Goal: Task Accomplishment & Management: Complete application form

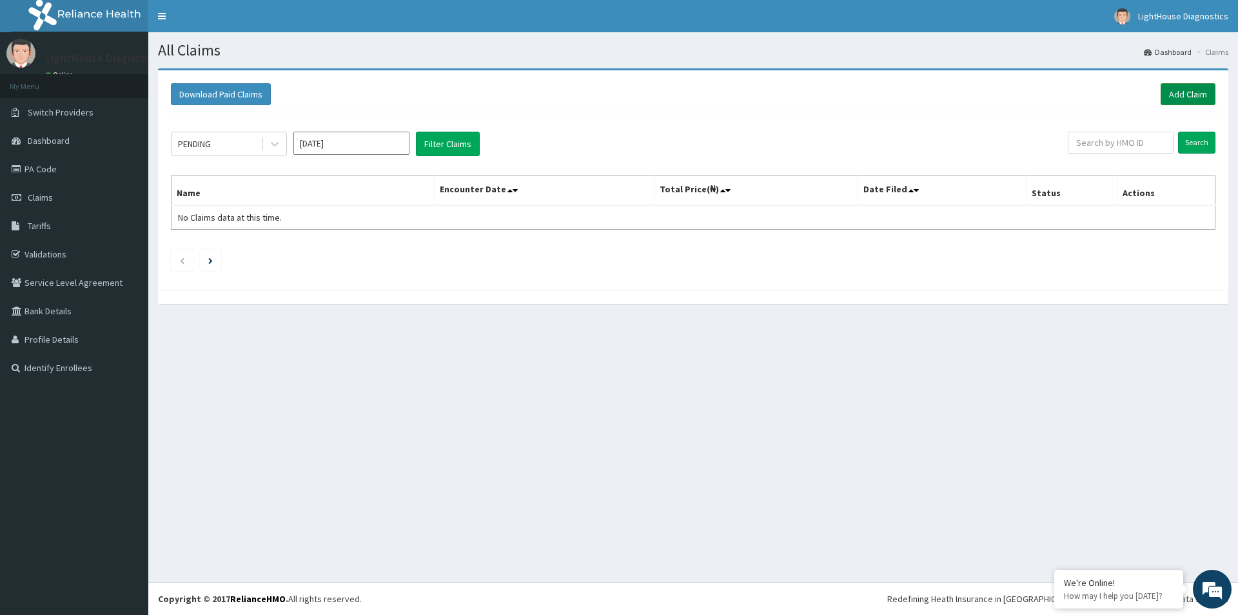
click at [1196, 100] on link "Add Claim" at bounding box center [1188, 94] width 55 height 22
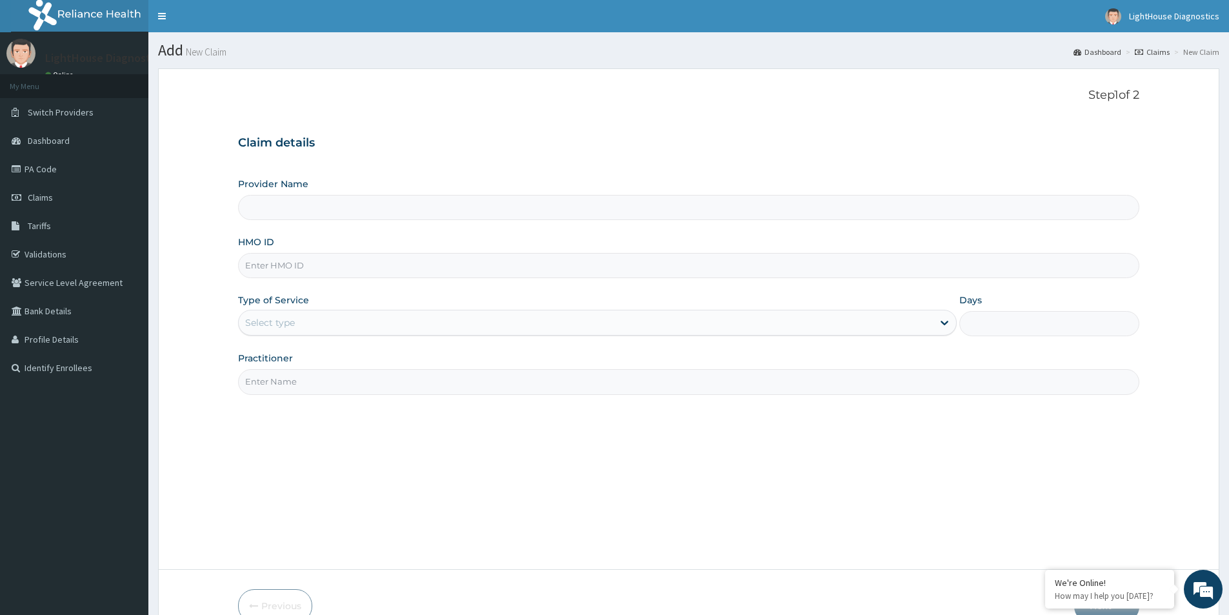
type input "LightHouse Diagnostics"
click at [280, 264] on input "HMO ID" at bounding box center [688, 265] width 901 height 25
type input "LTR/10254/A"
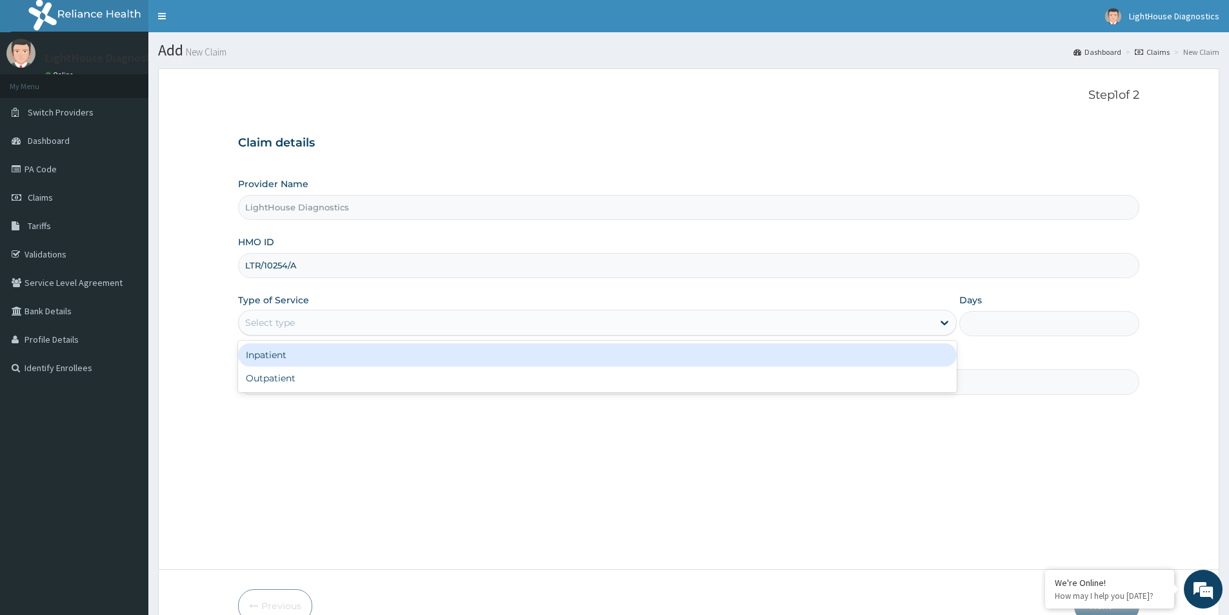
click at [287, 311] on div "Select type" at bounding box center [597, 323] width 718 height 26
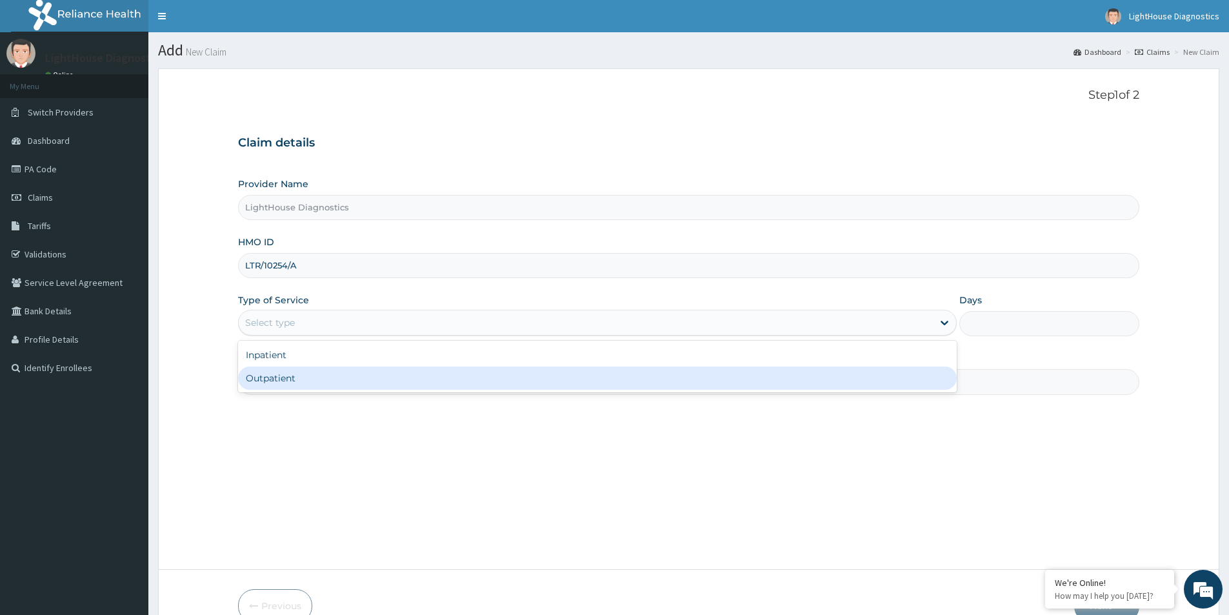
click at [309, 368] on div "Outpatient" at bounding box center [597, 377] width 718 height 23
type input "1"
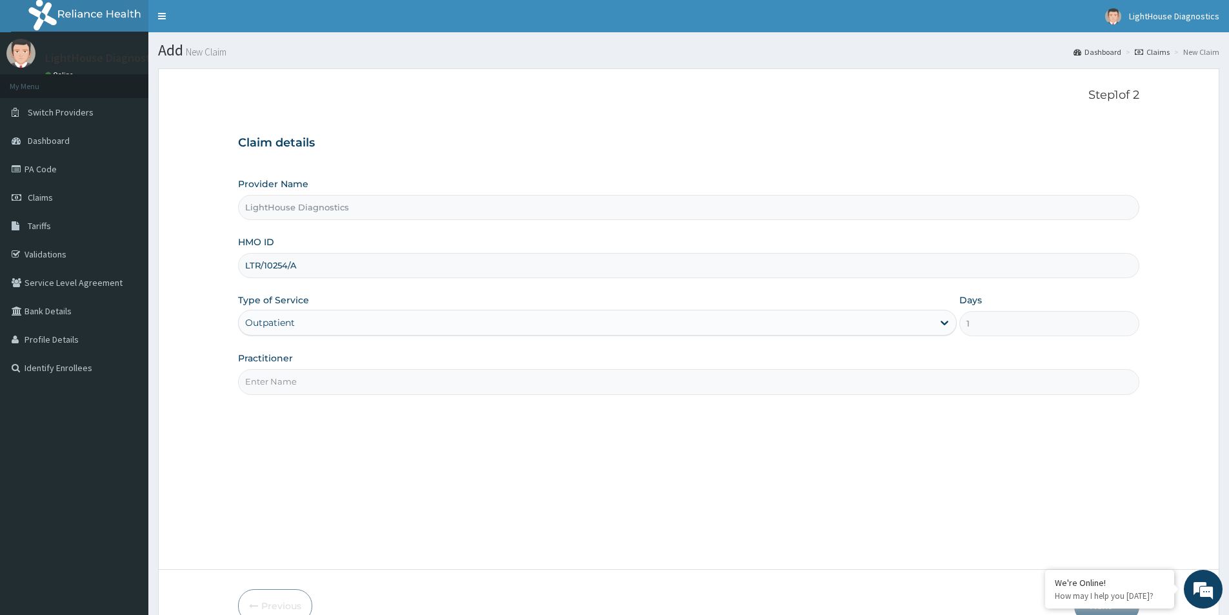
click at [310, 380] on input "Practitioner" at bounding box center [688, 381] width 901 height 25
type input "LIGHTHOUSE DIAGNOSTICS"
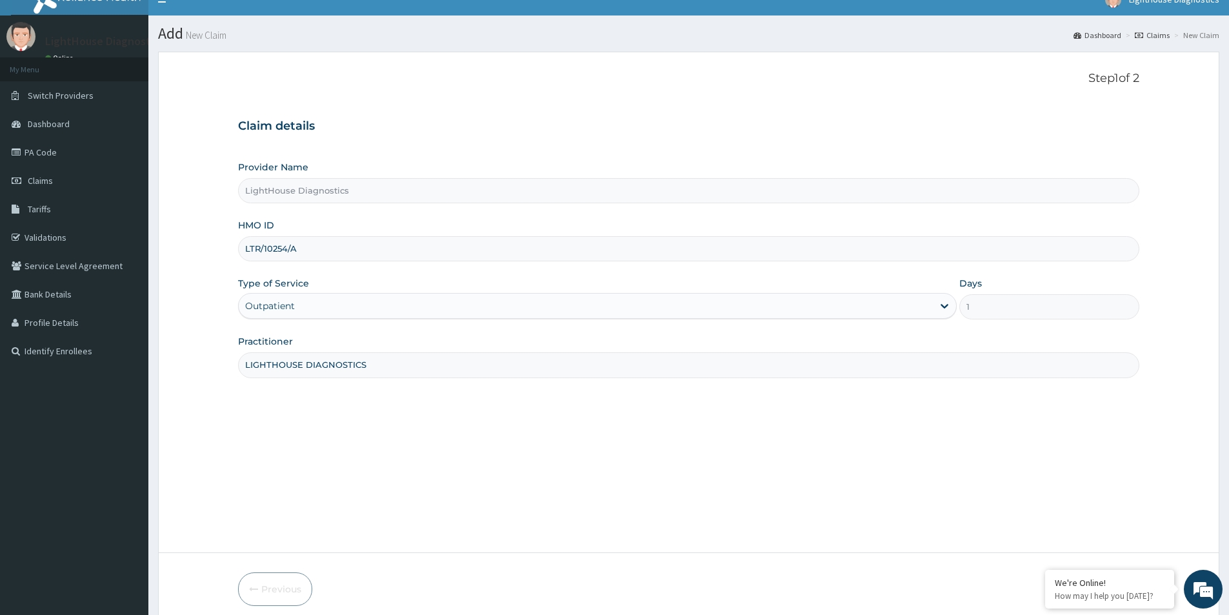
scroll to position [64, 0]
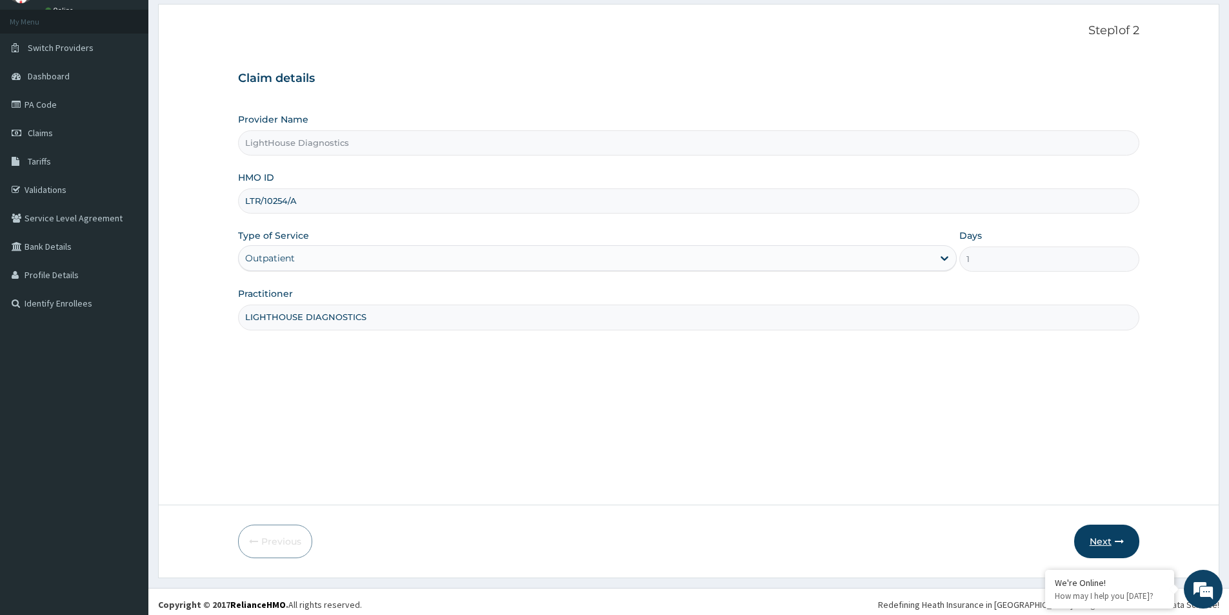
click at [1093, 542] on button "Next" at bounding box center [1106, 541] width 65 height 34
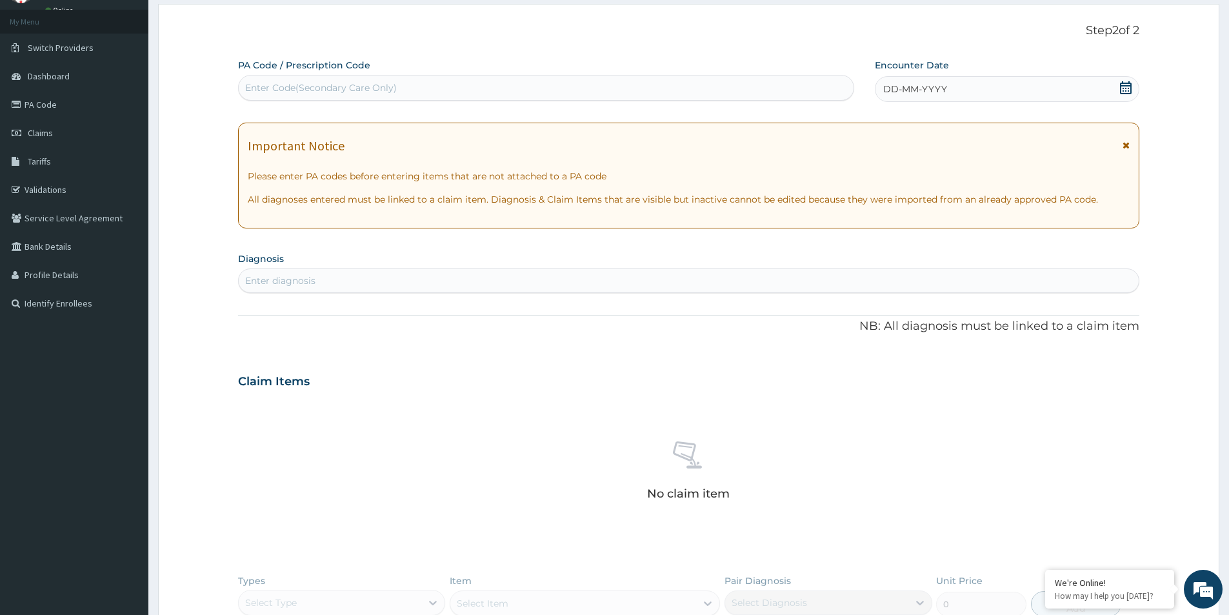
click at [350, 69] on label "PA Code / Prescription Code" at bounding box center [304, 65] width 132 height 13
click at [350, 92] on div "Enter Code(Secondary Care Only)" at bounding box center [321, 87] width 152 height 13
type input "PA/AF76FC"
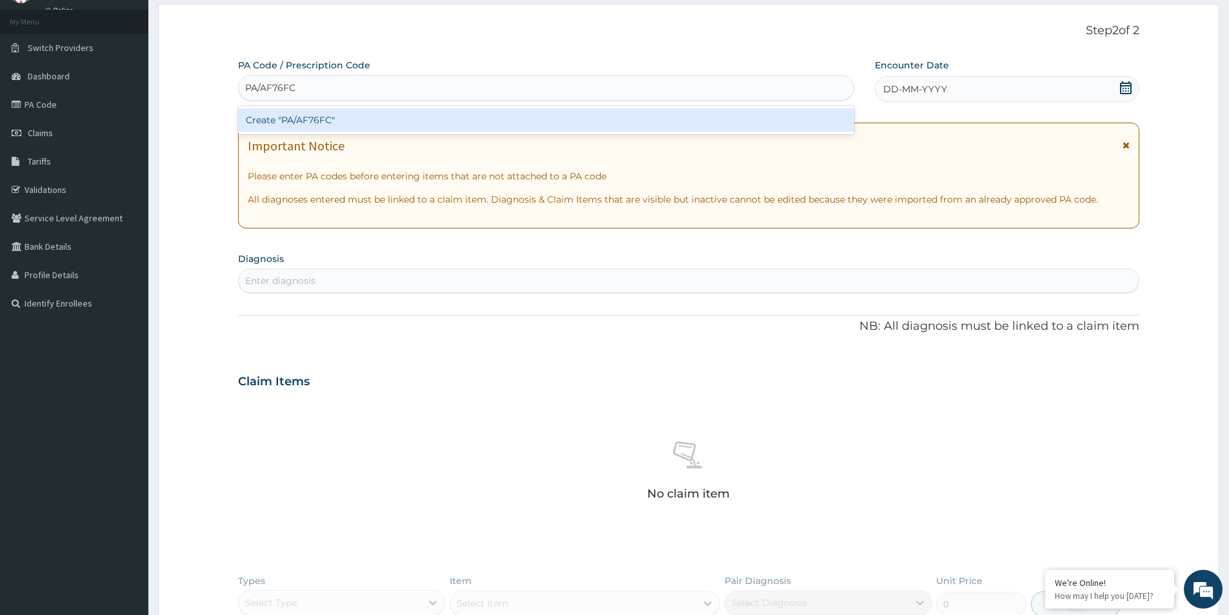
click at [374, 124] on div "Create "PA/AF76FC"" at bounding box center [546, 119] width 616 height 23
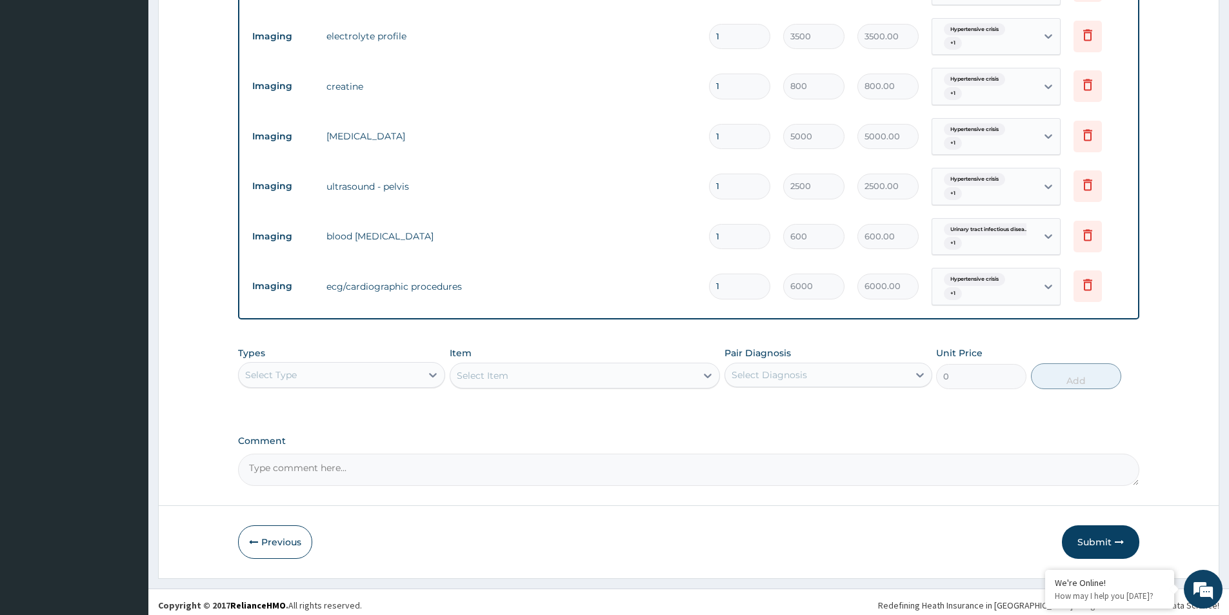
scroll to position [597, 0]
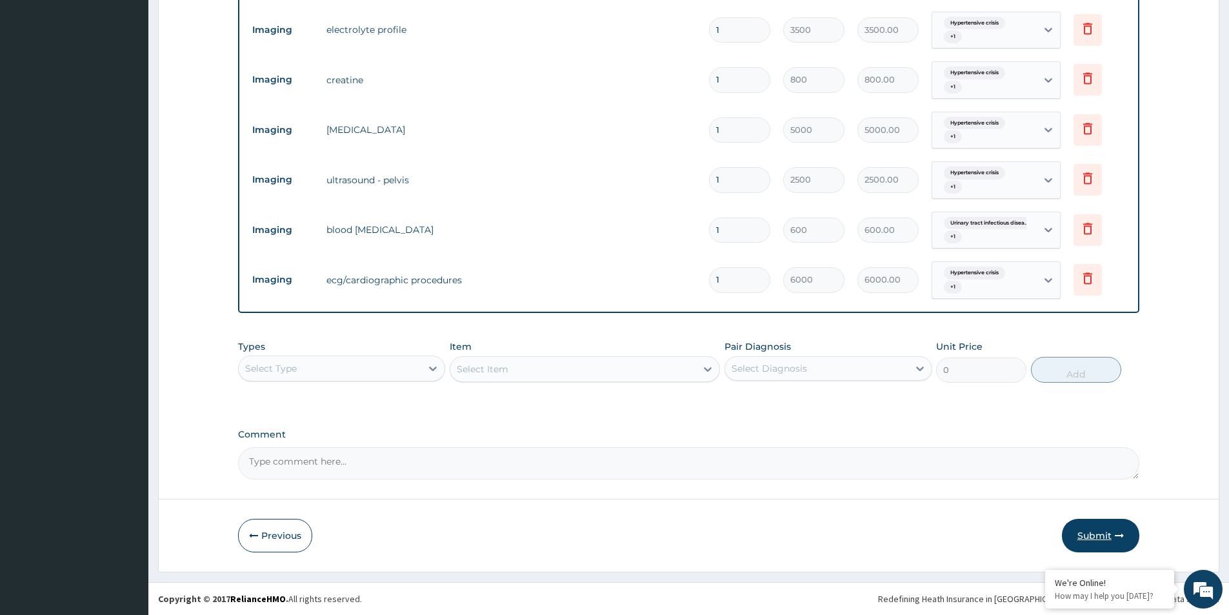
click at [1082, 535] on button "Submit" at bounding box center [1100, 536] width 77 height 34
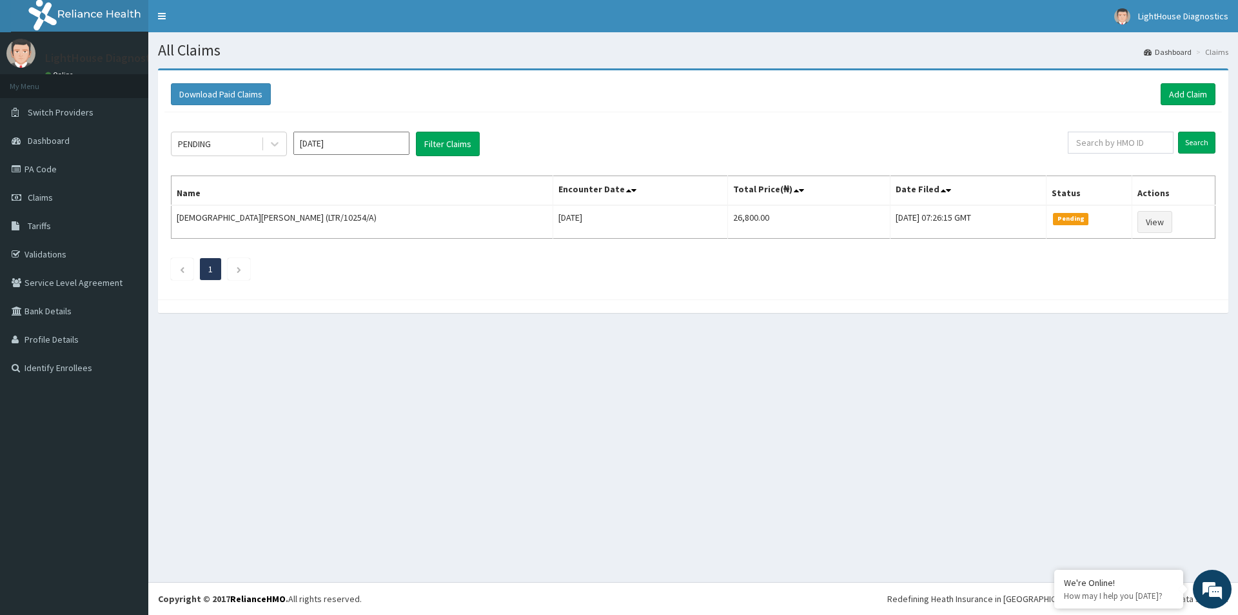
drag, startPoint x: 123, startPoint y: 640, endPoint x: 184, endPoint y: 640, distance: 60.6
drag, startPoint x: 184, startPoint y: 640, endPoint x: 1238, endPoint y: 337, distance: 1096.5
drag, startPoint x: 1238, startPoint y: 337, endPoint x: 424, endPoint y: 569, distance: 846.5
click at [383, 504] on div "All Claims Dashboard Claims Download Paid Claims Add Claim × Note you can only …" at bounding box center [693, 306] width 1090 height 549
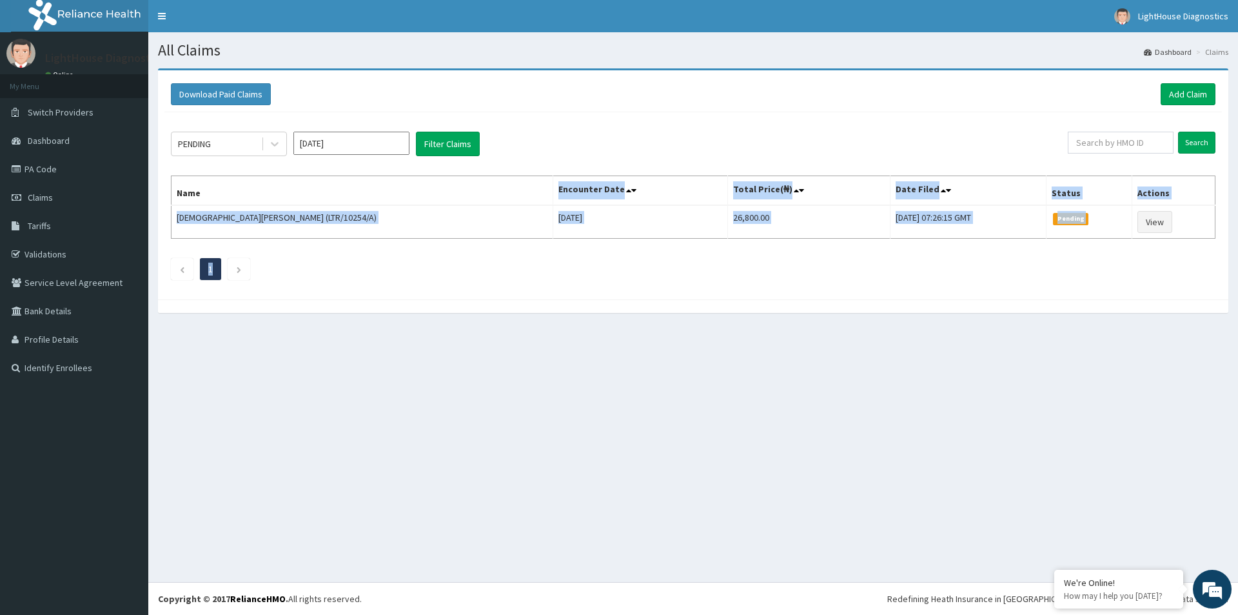
drag, startPoint x: 419, startPoint y: 417, endPoint x: 415, endPoint y: 409, distance: 9.2
click at [418, 417] on div "All Claims Dashboard Claims Download Paid Claims Add Claim × Note you can only …" at bounding box center [693, 306] width 1090 height 549
click at [342, 374] on div "All Claims Dashboard Claims Download Paid Claims Add Claim × Note you can only …" at bounding box center [693, 306] width 1090 height 549
click at [345, 368] on div "All Claims Dashboard Claims Download Paid Claims Add Claim × Note you can only …" at bounding box center [693, 306] width 1090 height 549
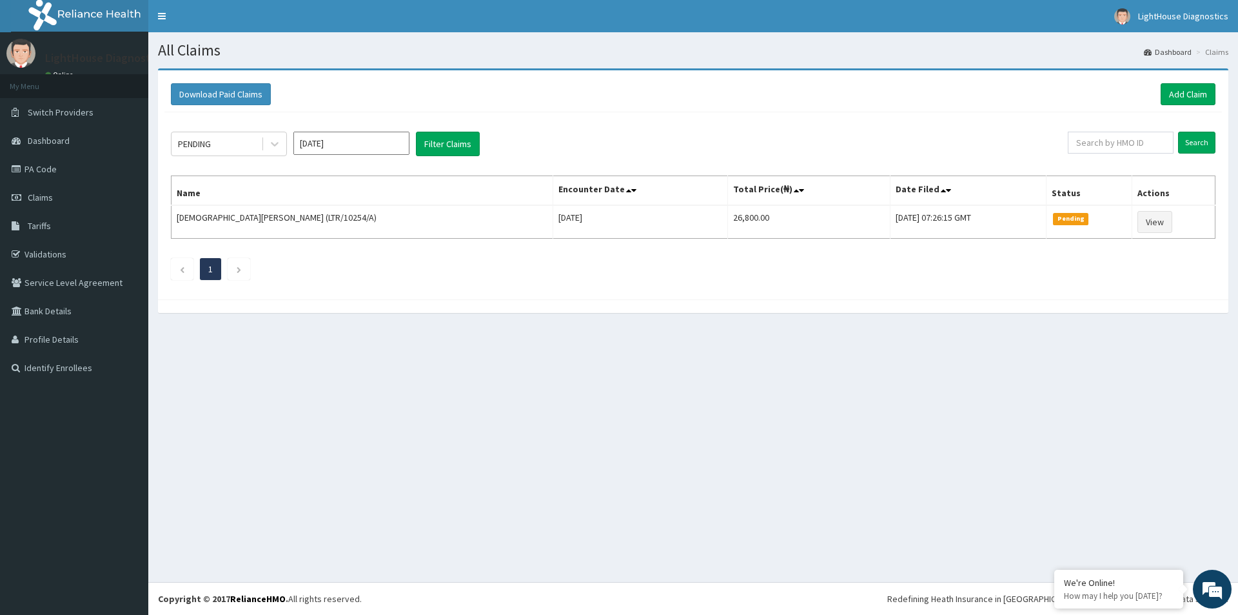
click at [341, 361] on div "All Claims Dashboard Claims Download Paid Claims Add Claim × Note you can only …" at bounding box center [693, 306] width 1090 height 549
